Goal: Navigation & Orientation: Find specific page/section

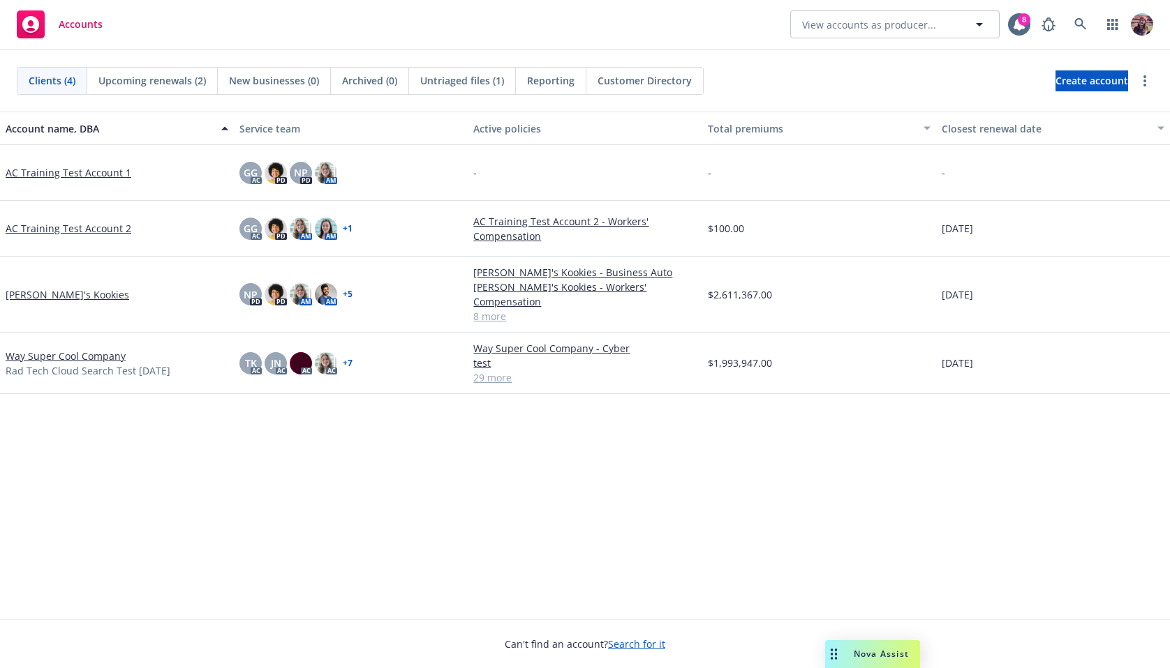
click at [636, 1] on div "Accounts View accounts as producer... 8" at bounding box center [585, 25] width 1170 height 50
